Goal: Task Accomplishment & Management: Manage account settings

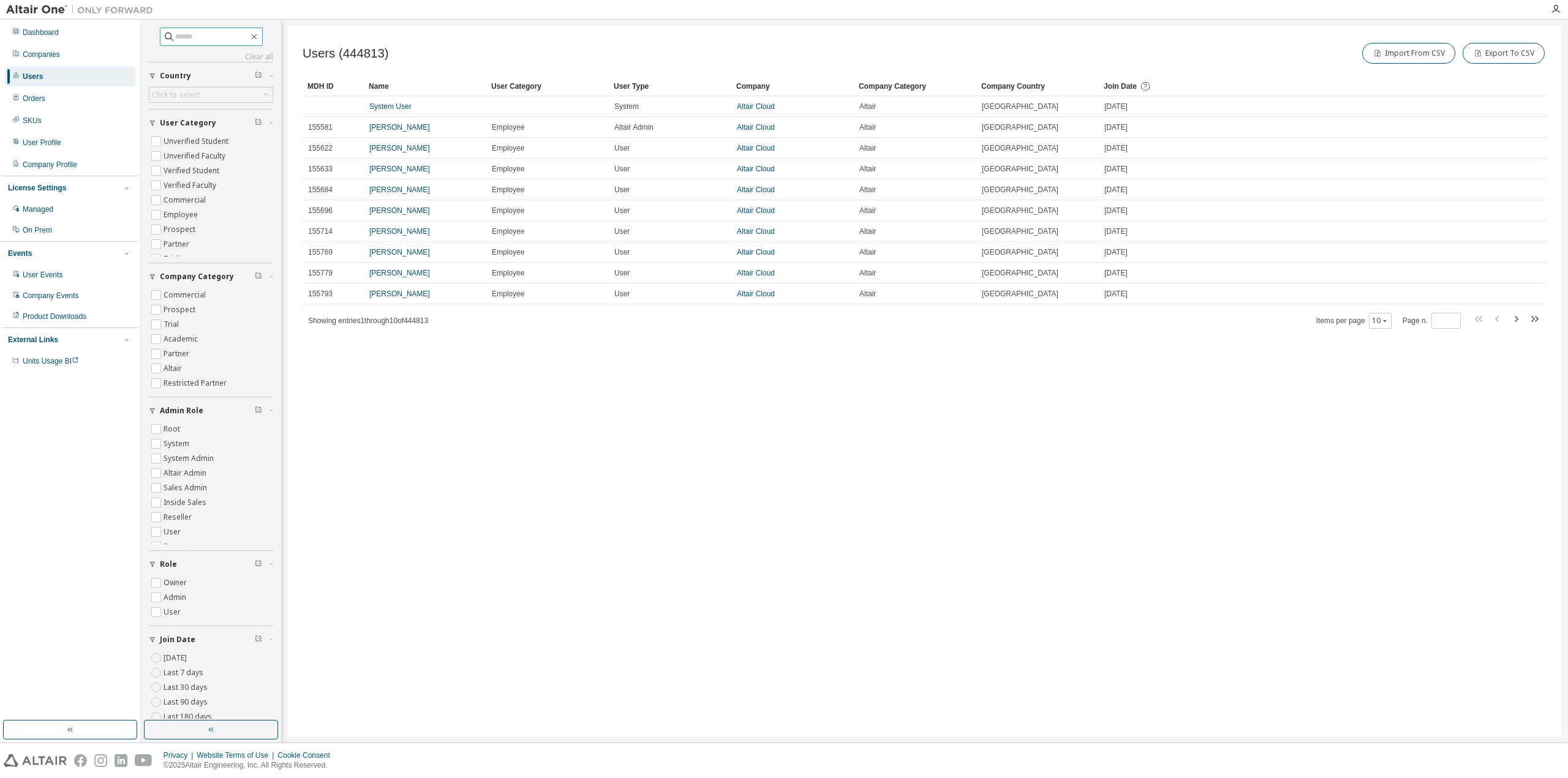
click at [245, 35] on input "text" at bounding box center [212, 36] width 74 height 12
type input "**********"
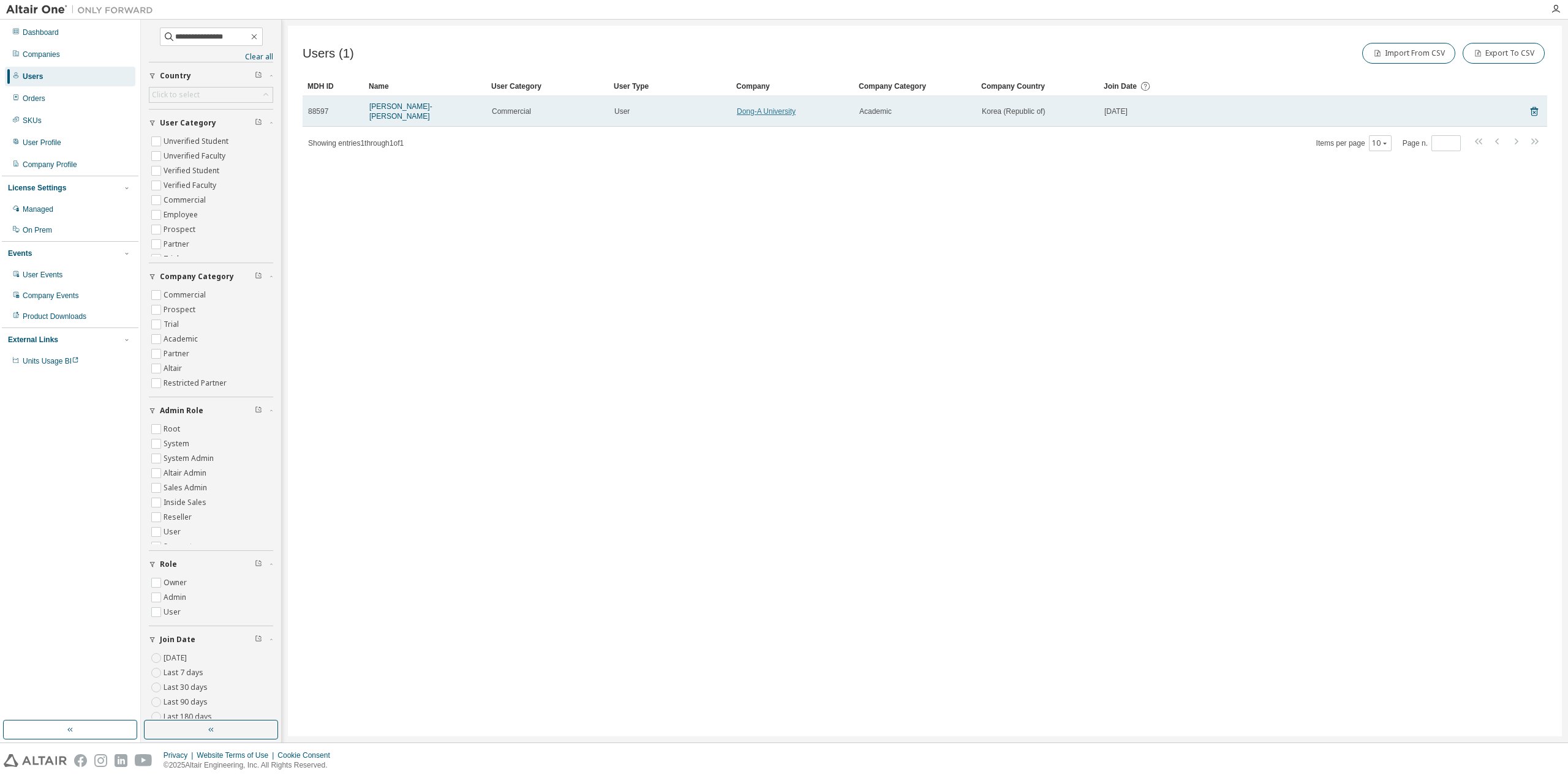
click at [762, 108] on link "Dong-A University" at bounding box center [766, 111] width 59 height 9
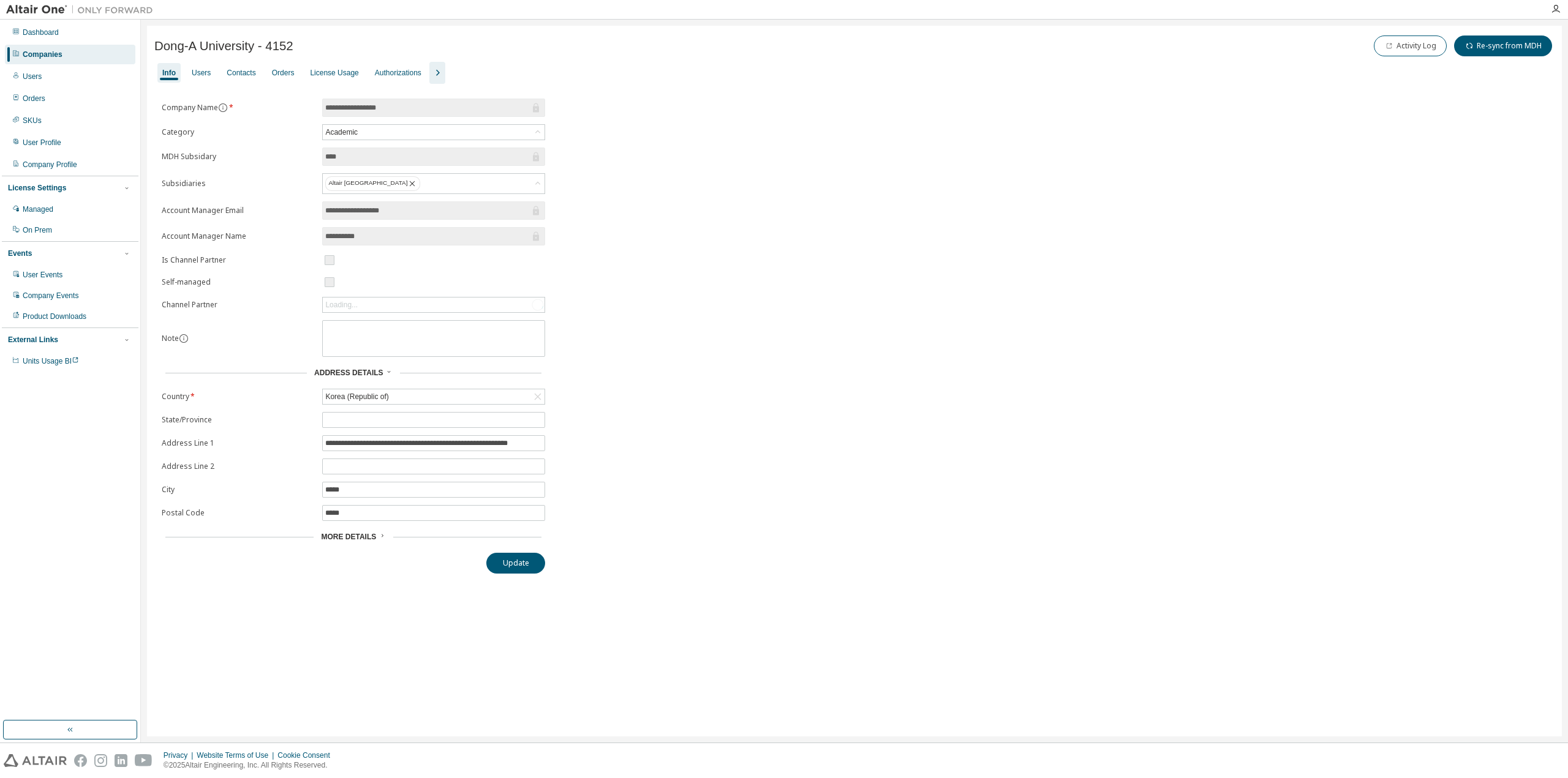
click at [436, 71] on icon "button" at bounding box center [438, 73] width 4 height 6
click at [512, 73] on div "Groups" at bounding box center [516, 73] width 24 height 10
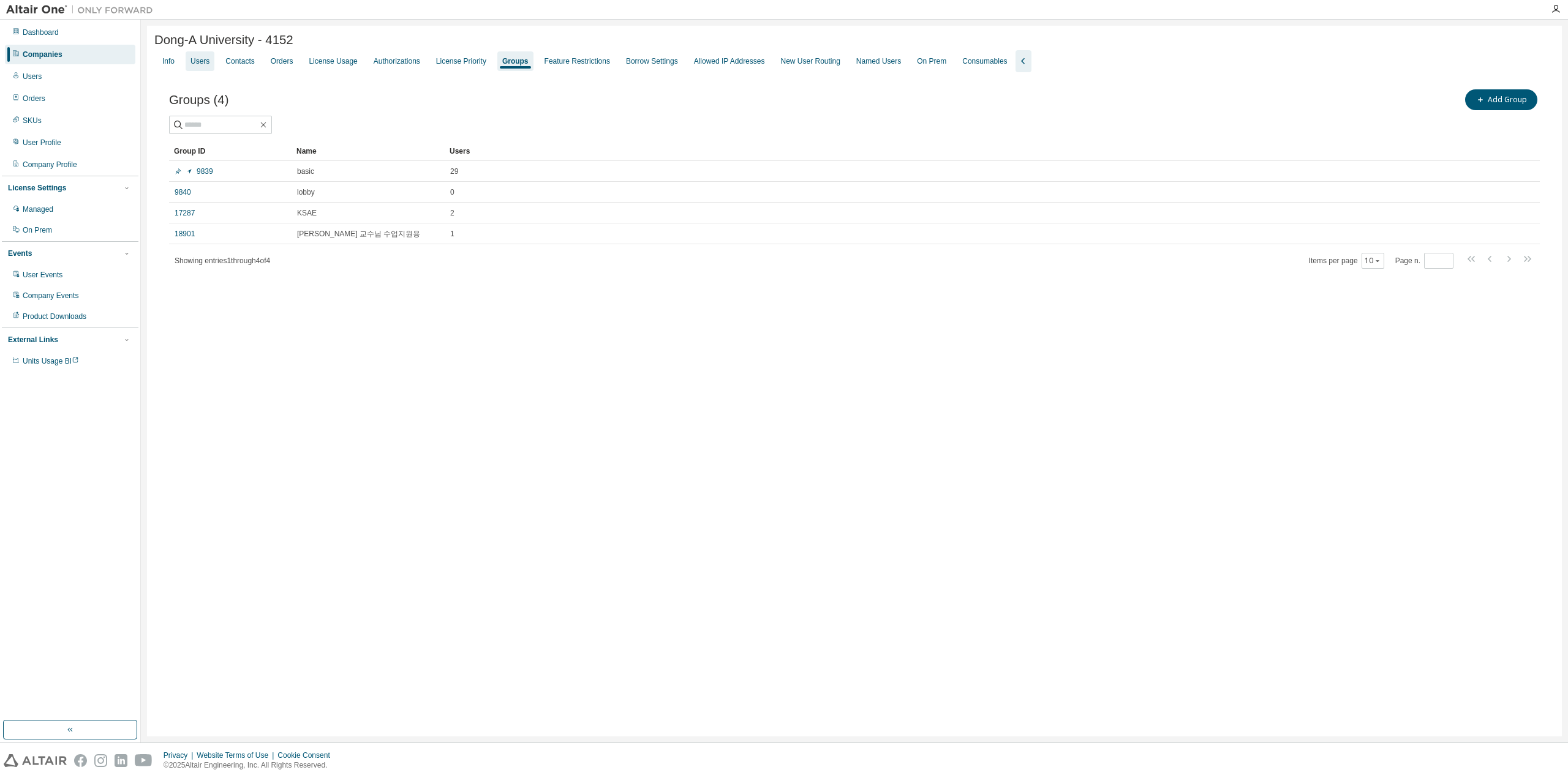
click at [210, 64] on div "Users" at bounding box center [200, 61] width 29 height 19
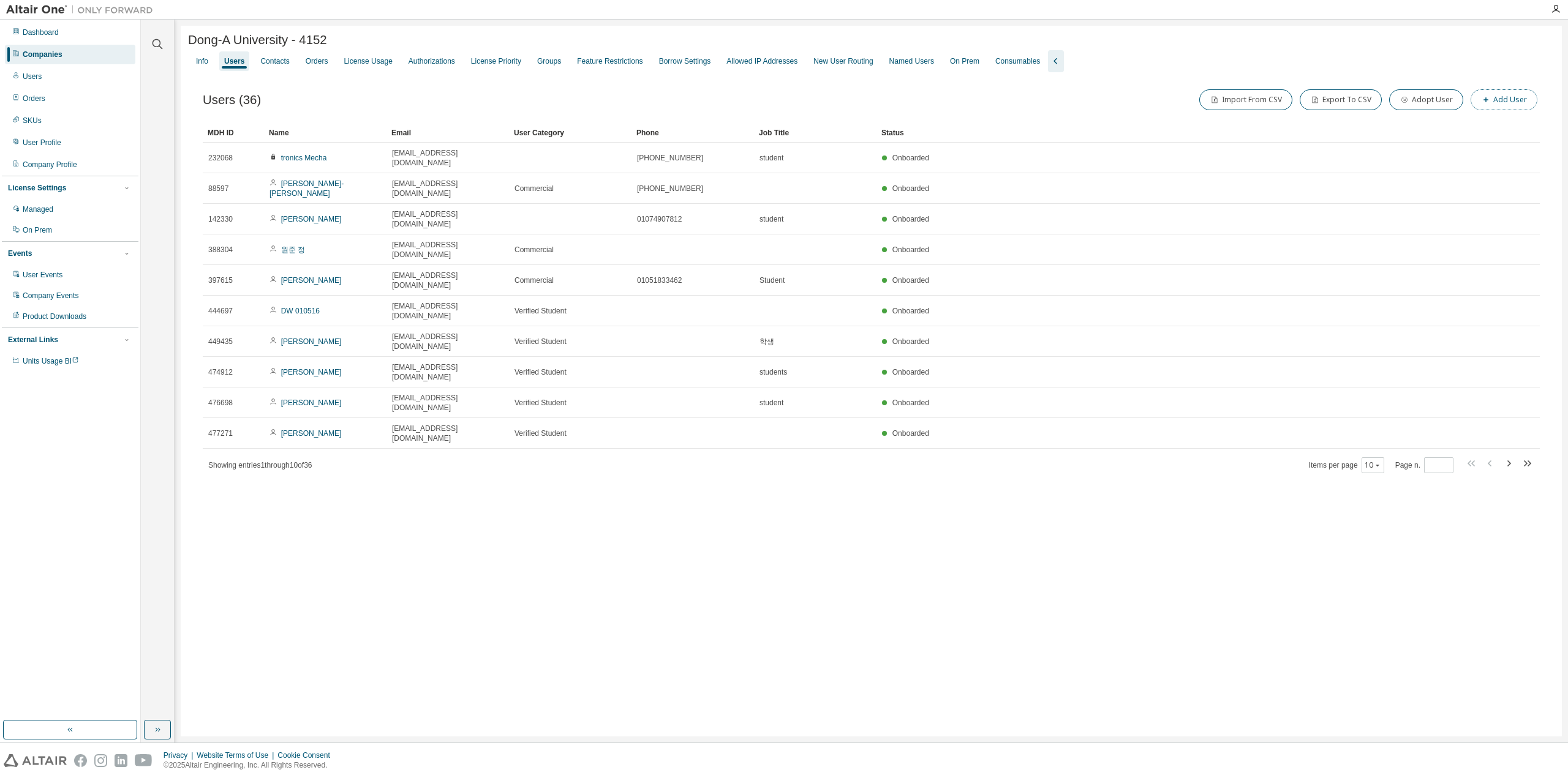
click at [1501, 99] on button "Add User" at bounding box center [1504, 100] width 67 height 21
click at [1486, 202] on form "E-mail * First Name * Last Name * Job Title Phone Number Add to group 9839 - ba…" at bounding box center [1422, 156] width 280 height 169
click at [1486, 196] on div "9839 - basic (Default Group)" at bounding box center [1450, 196] width 96 height 14
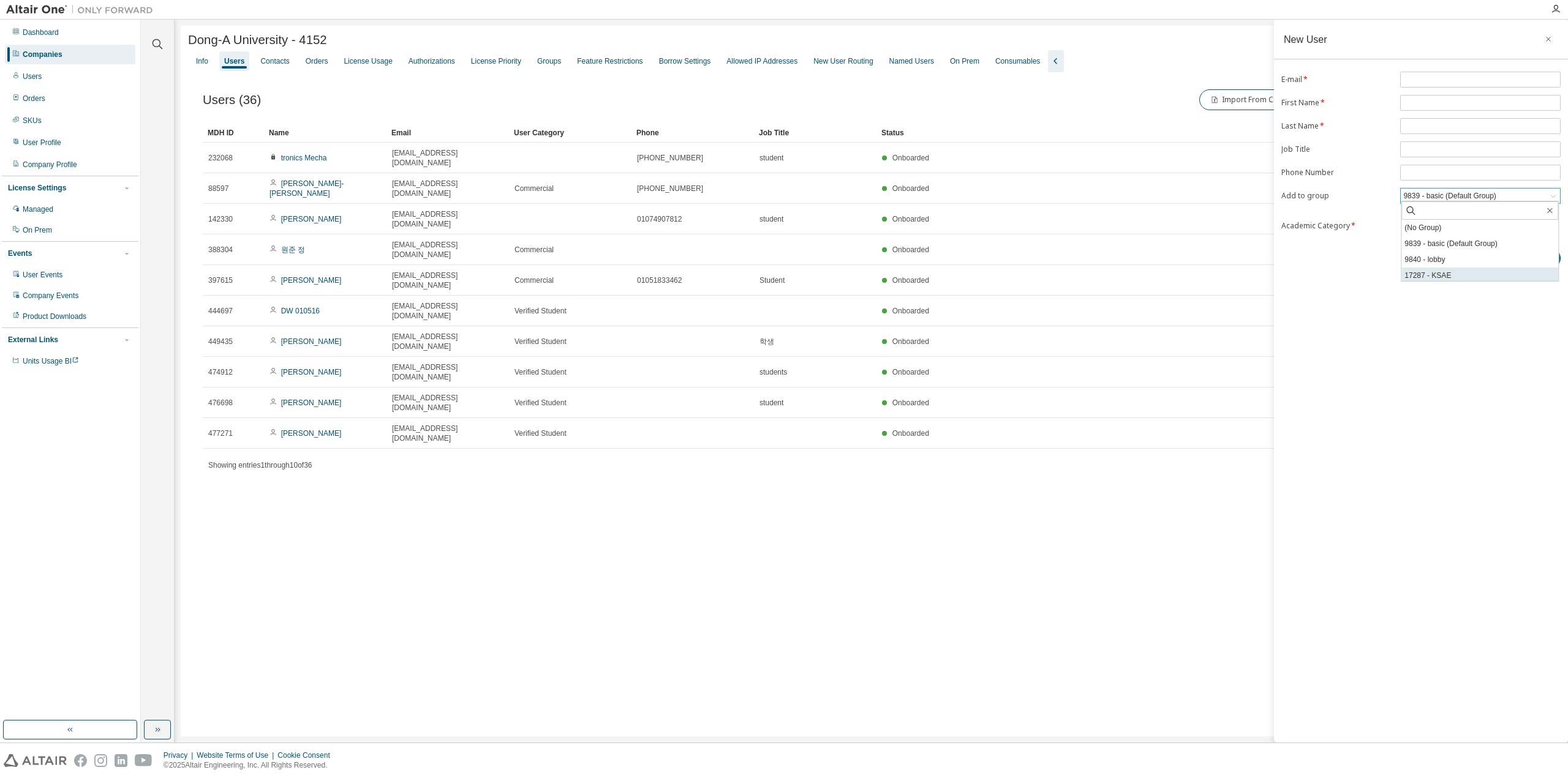
click at [1472, 272] on li "17287 - KSAE" at bounding box center [1480, 275] width 157 height 16
click at [1465, 194] on div "17287 - KSAE" at bounding box center [1480, 196] width 159 height 14
click at [1467, 267] on li "18901 - [PERSON_NAME] 교수님 수업지원용" at bounding box center [1480, 273] width 157 height 16
click at [159, 47] on icon "button" at bounding box center [157, 44] width 14 height 14
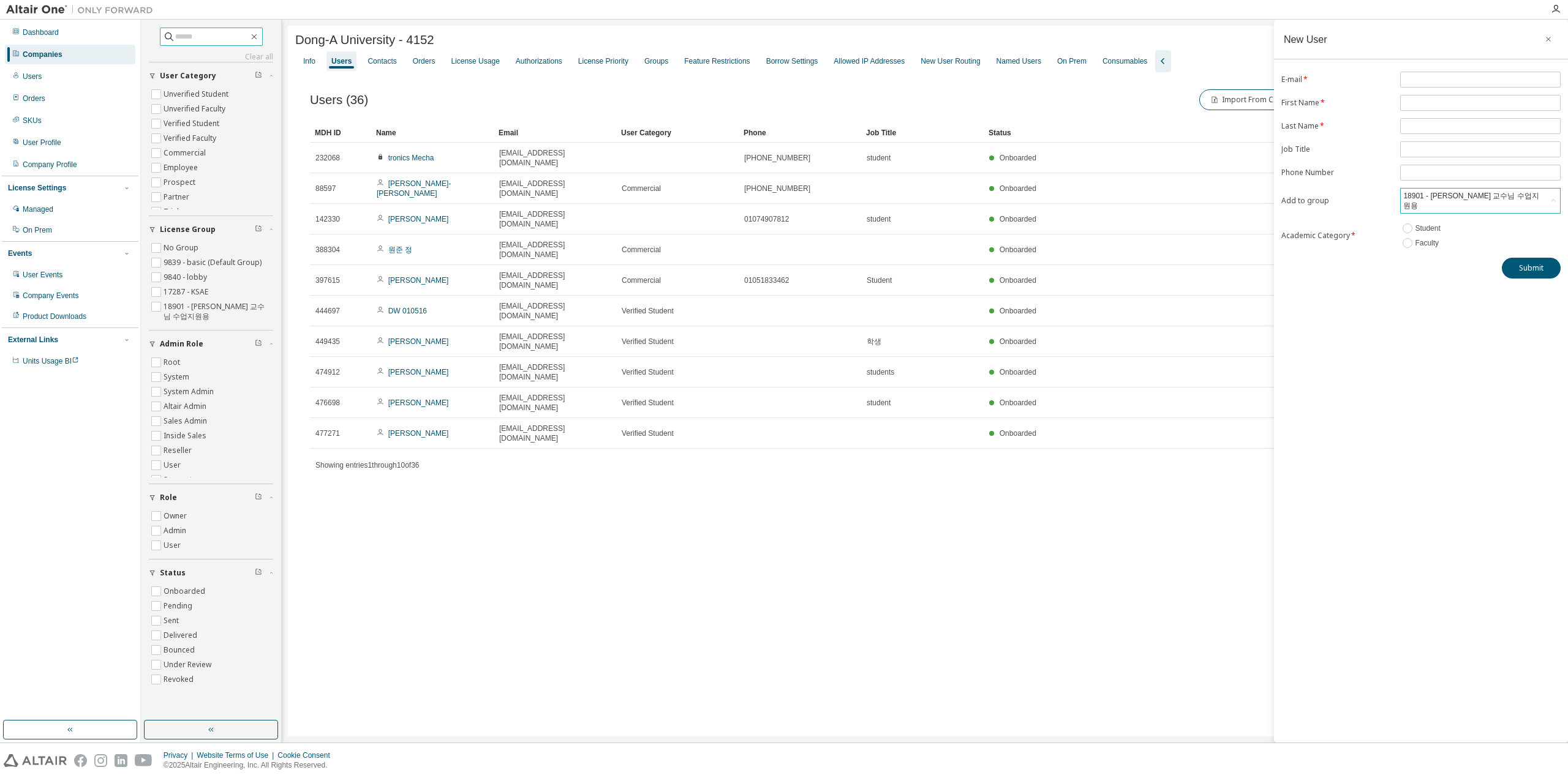
click at [198, 39] on input "text" at bounding box center [212, 36] width 74 height 12
paste input "**********"
type input "**********"
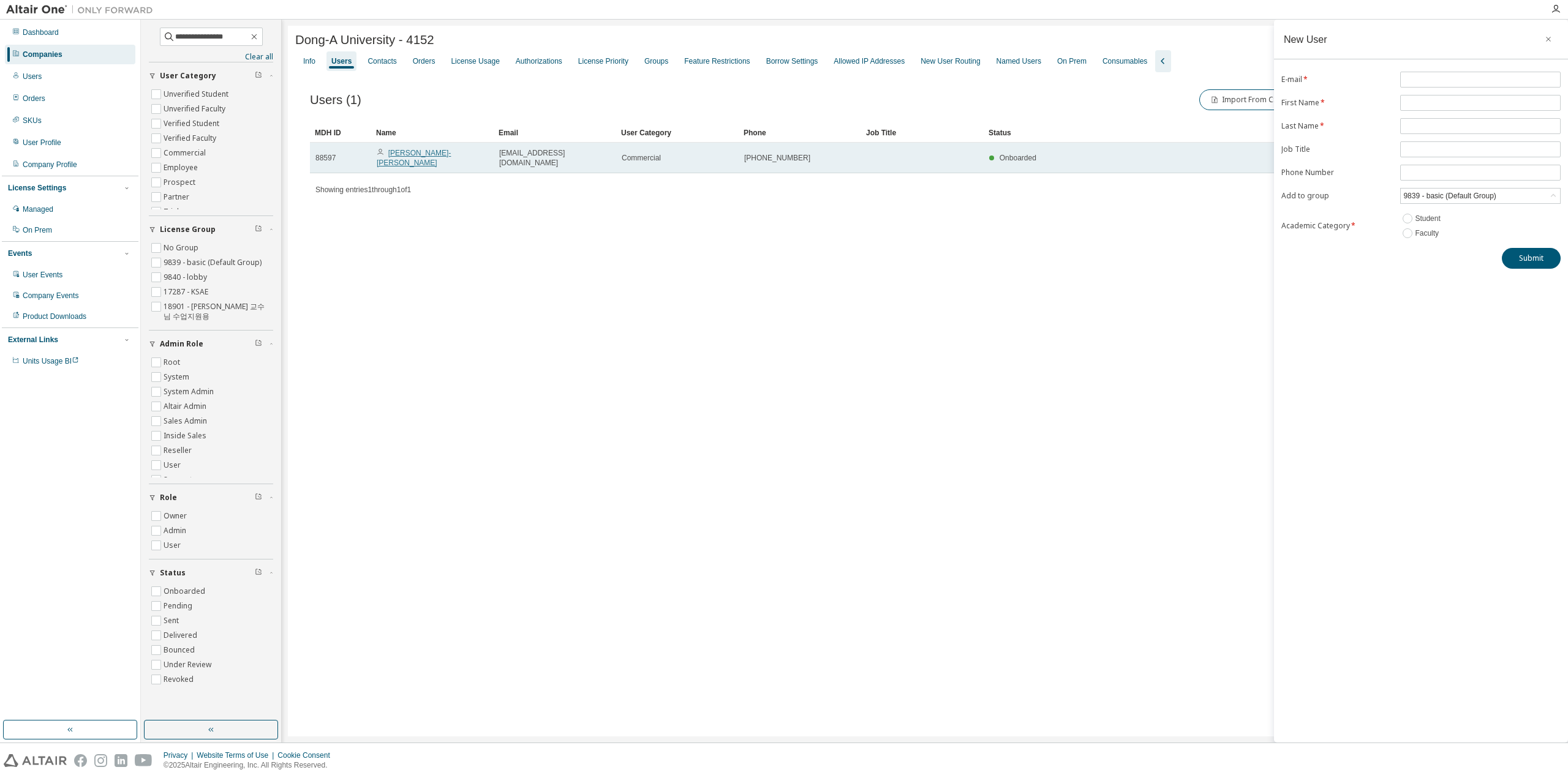
click at [432, 153] on link "[PERSON_NAME]-[PERSON_NAME]" at bounding box center [414, 157] width 74 height 18
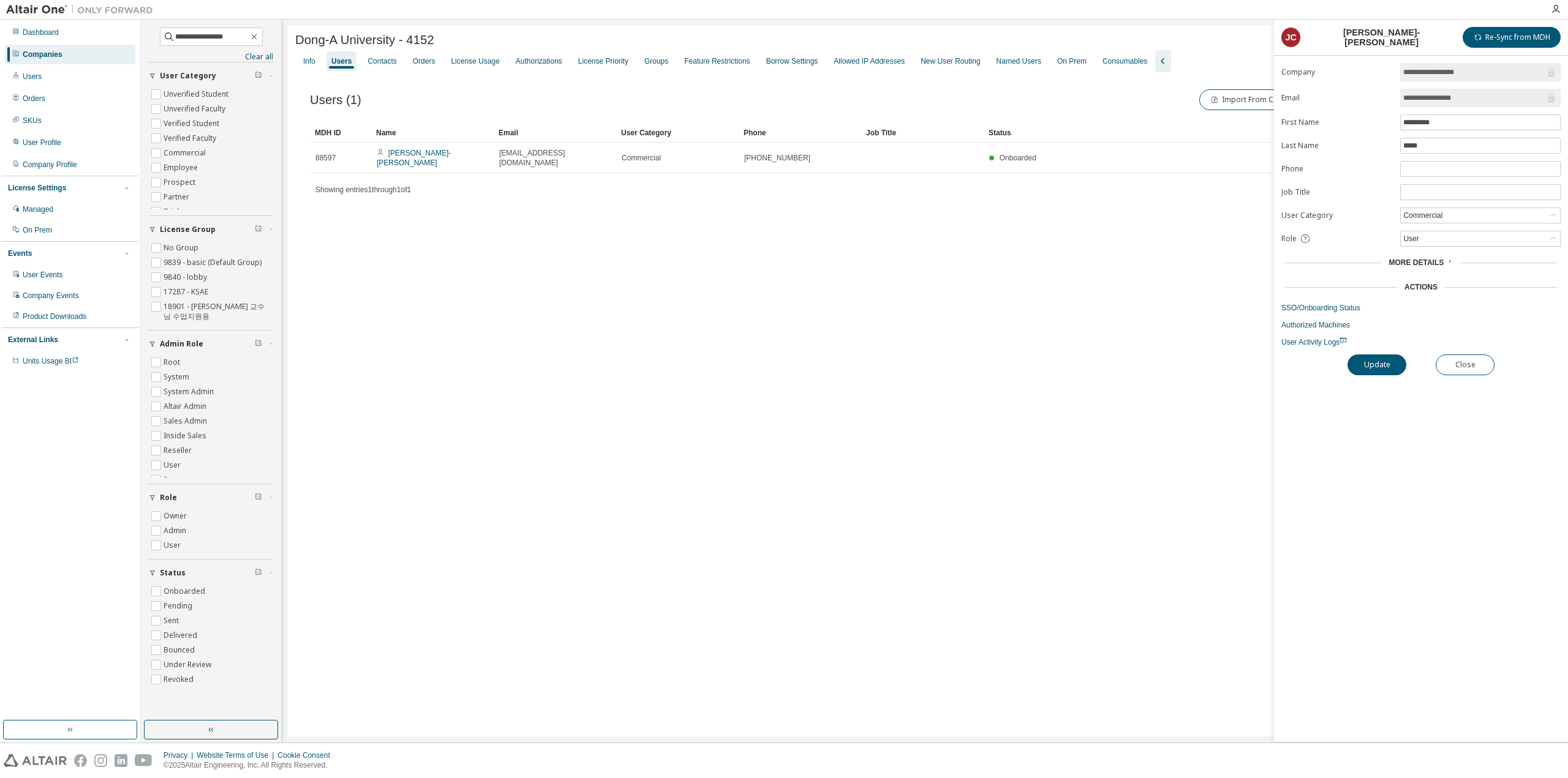
click at [453, 330] on div "Dong-A University - 4152 Clear Load Save Save As Field Operator Value Select fi…" at bounding box center [925, 381] width 1274 height 711
click at [1468, 215] on div "Commercial" at bounding box center [1480, 215] width 159 height 14
click at [1457, 238] on div "User" at bounding box center [1480, 238] width 159 height 14
click at [1447, 249] on li "Admin" at bounding box center [1480, 252] width 157 height 16
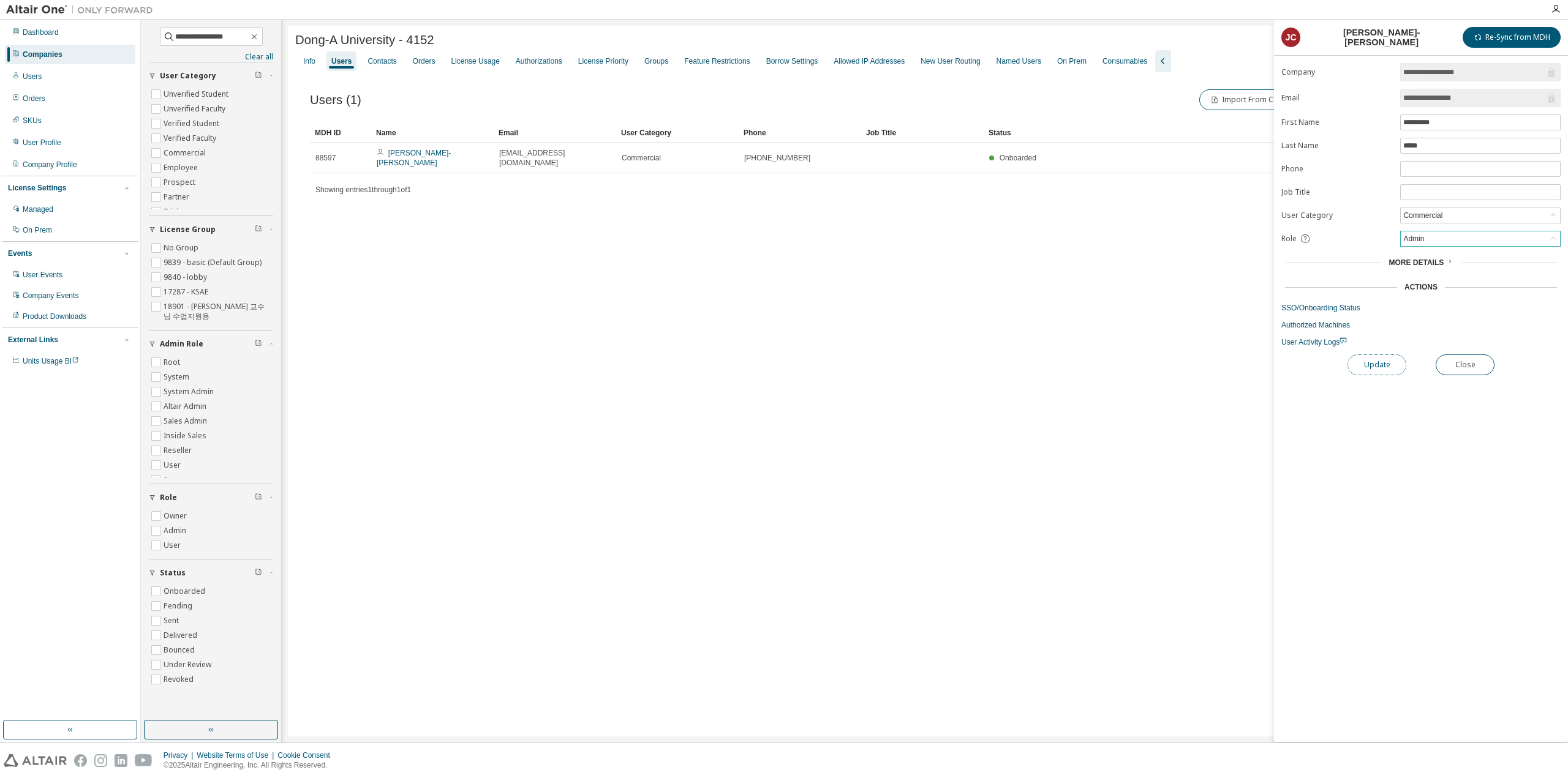
click at [1399, 355] on button "Update" at bounding box center [1377, 365] width 59 height 21
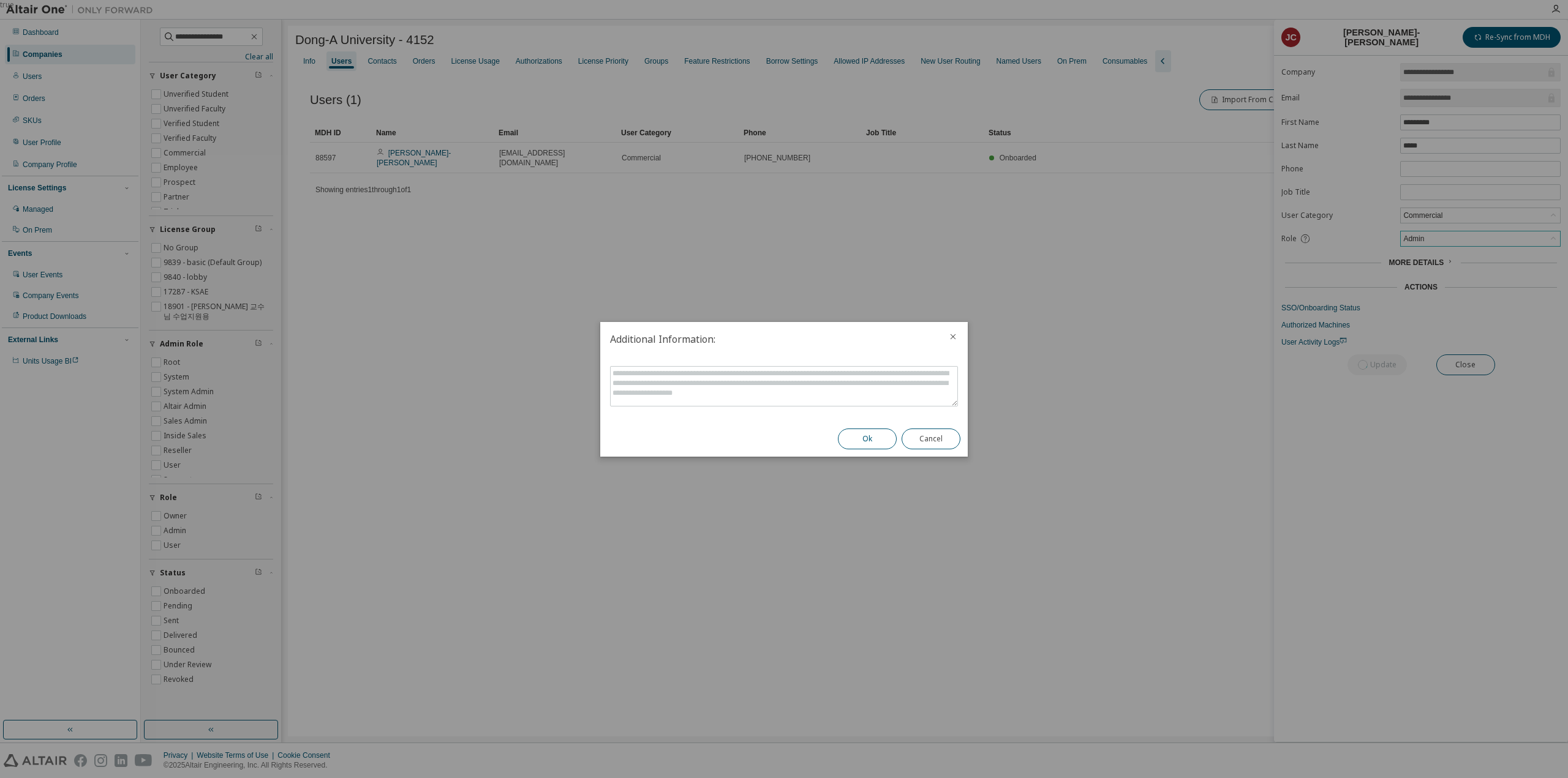
drag, startPoint x: 863, startPoint y: 441, endPoint x: 439, endPoint y: 61, distance: 569.4
click at [863, 440] on button "Ok" at bounding box center [867, 439] width 59 height 21
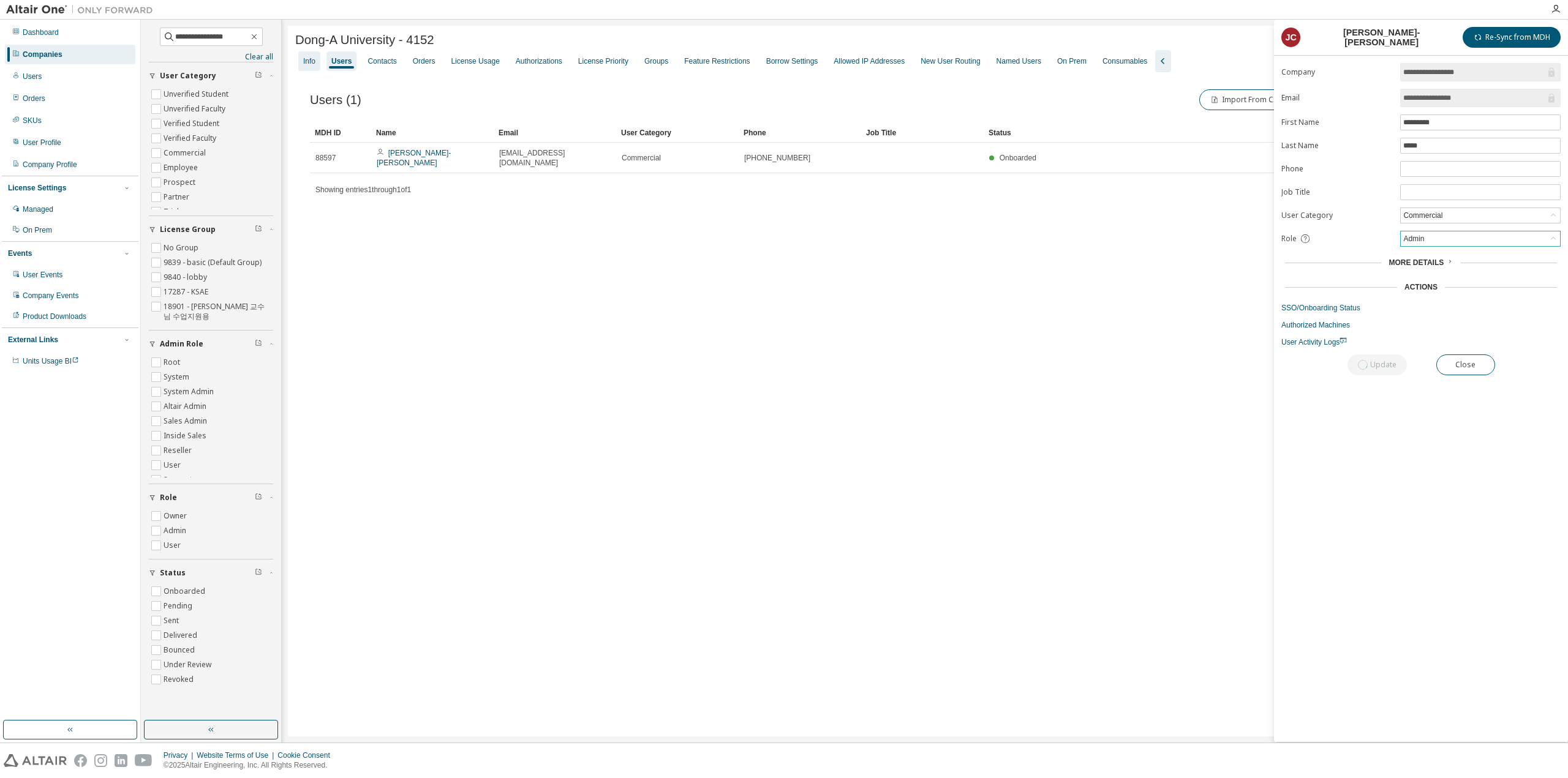
click at [303, 67] on div "Info" at bounding box center [308, 61] width 22 height 19
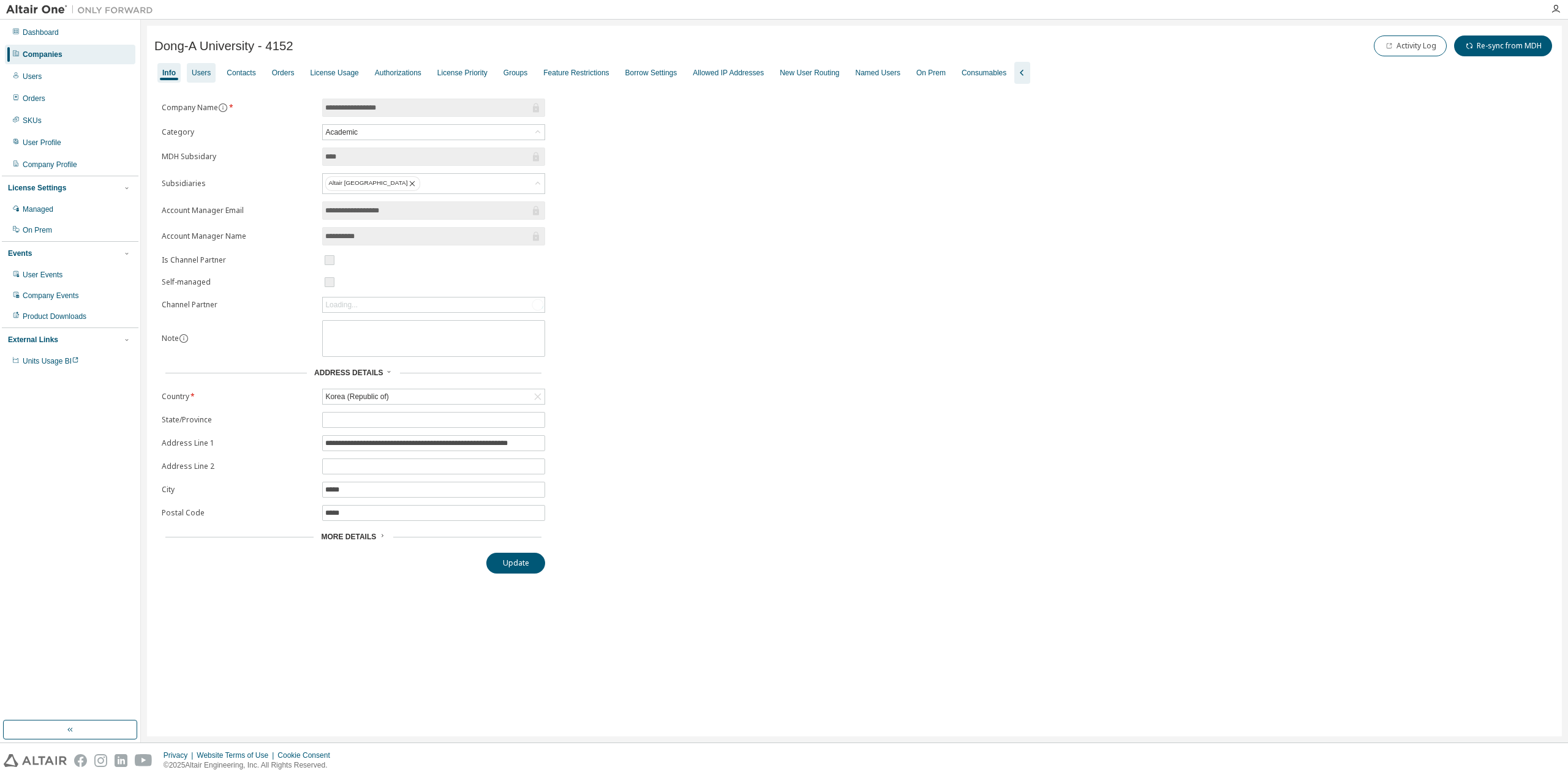
click at [204, 75] on div "Users" at bounding box center [202, 73] width 19 height 10
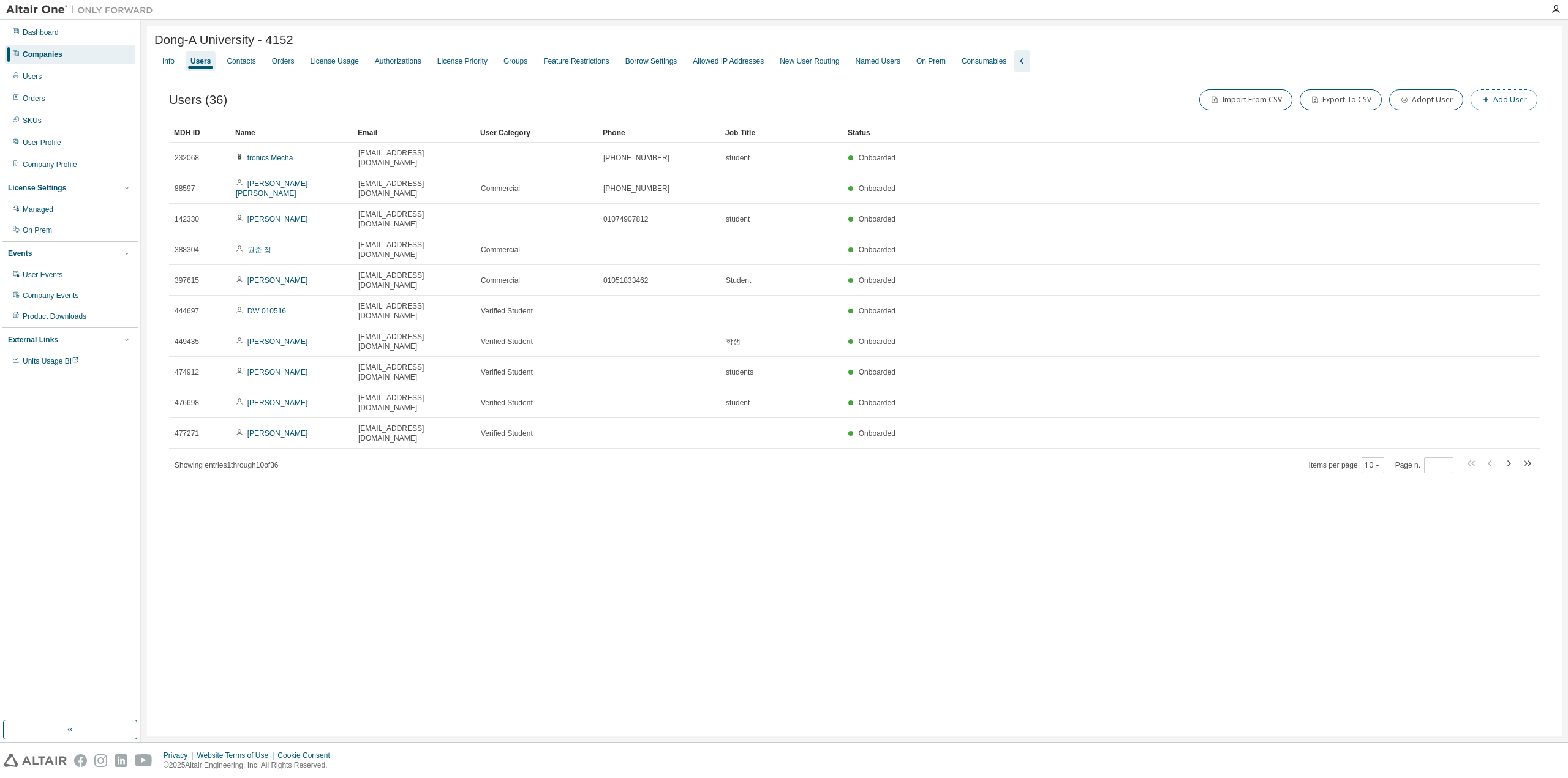
click at [1521, 106] on button "Add User" at bounding box center [1504, 100] width 67 height 21
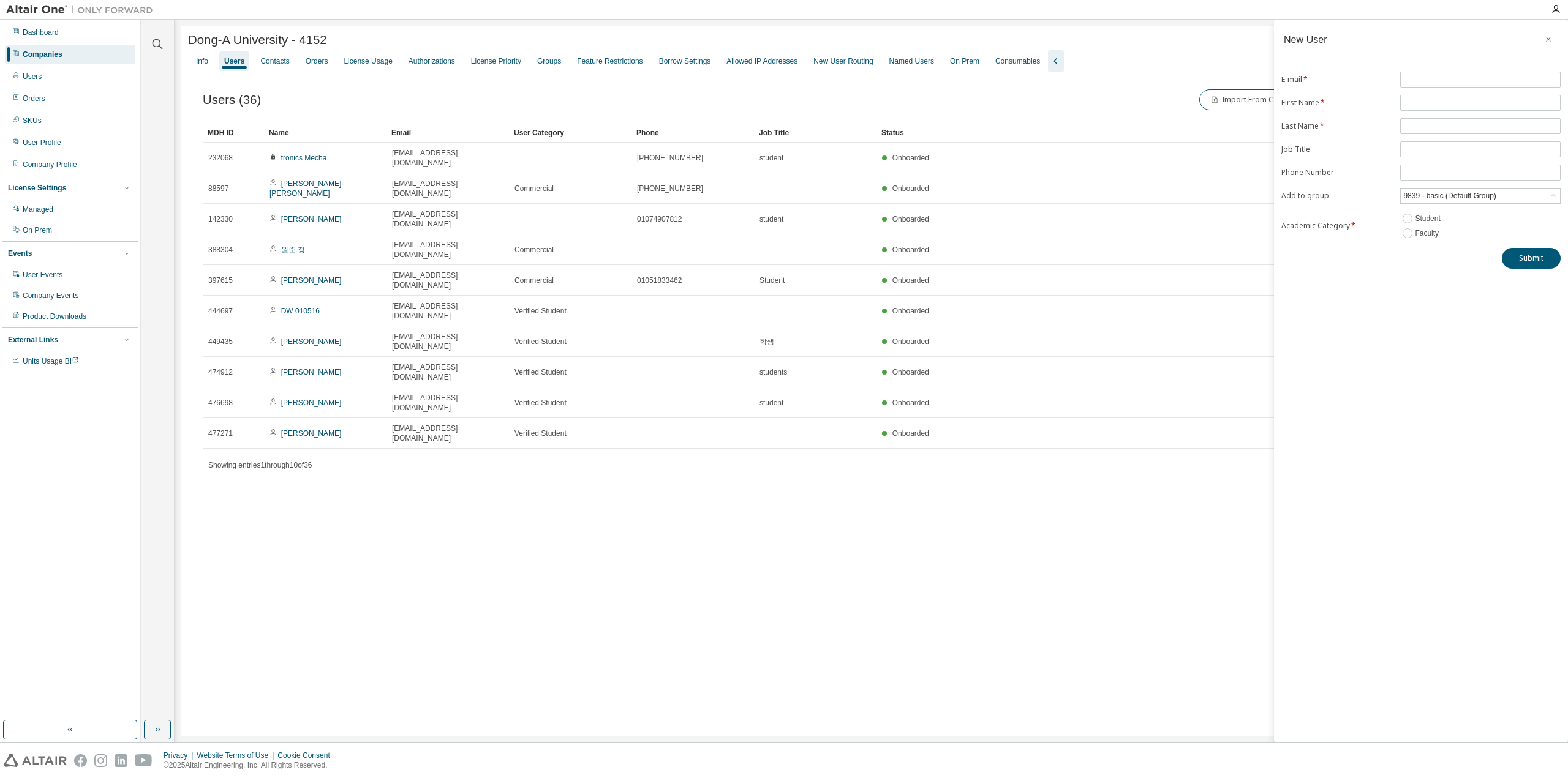
click at [1476, 275] on div "New User E-mail * First Name * Last Name * Job Title Phone Number Add to group …" at bounding box center [1421, 381] width 294 height 723
click at [1468, 199] on div "9839 - basic (Default Group)" at bounding box center [1450, 196] width 96 height 14
click at [1464, 267] on li "18901 - [PERSON_NAME] 교수님 수업지원용" at bounding box center [1480, 273] width 157 height 16
